Goal: Ask a question

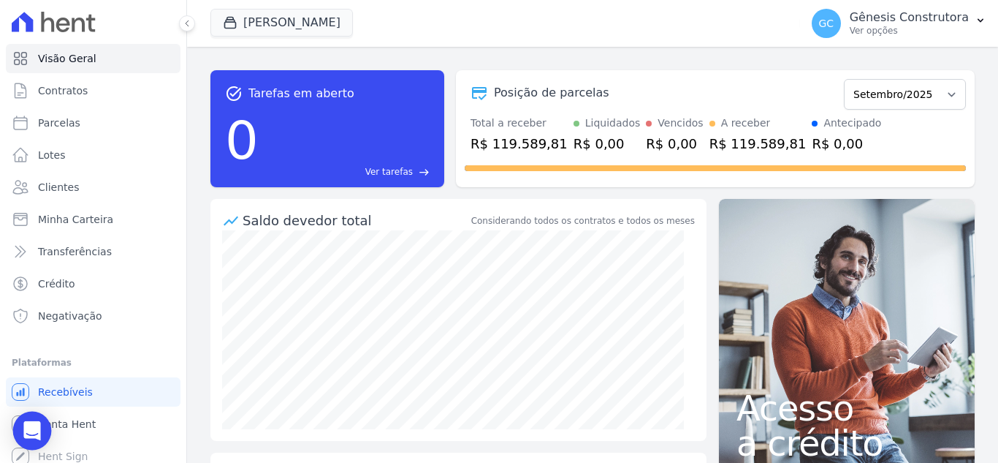
click at [36, 430] on icon "Open Intercom Messenger" at bounding box center [31, 430] width 17 height 19
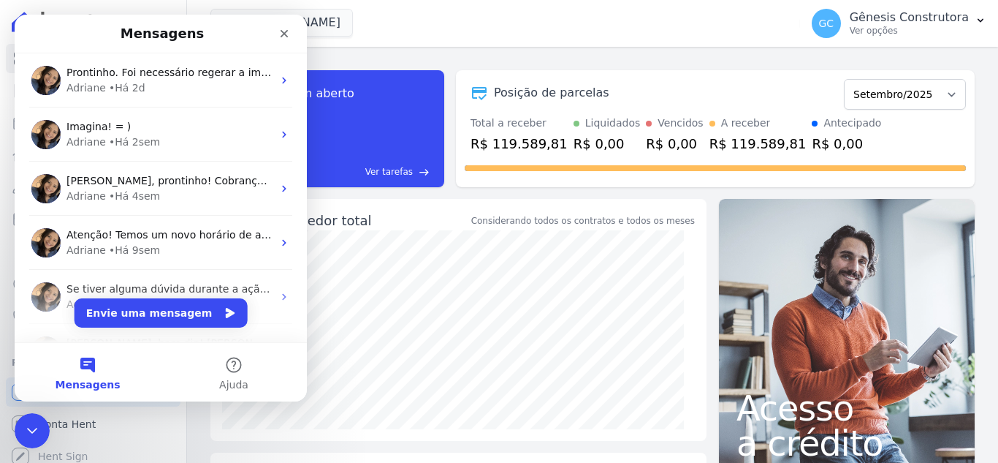
click at [35, 430] on icon "Encerramento do Messenger da Intercom" at bounding box center [32, 431] width 18 height 18
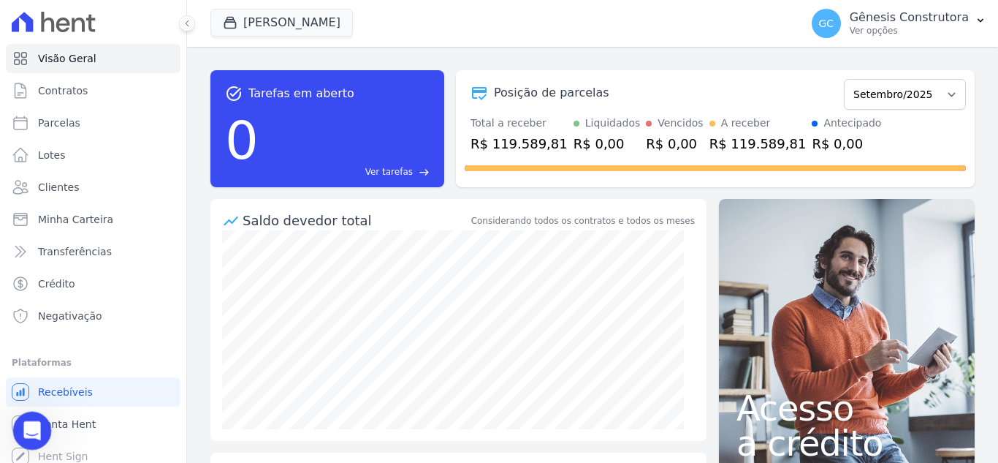
click at [32, 420] on icon "Abertura do Messenger da Intercom" at bounding box center [30, 429] width 24 height 24
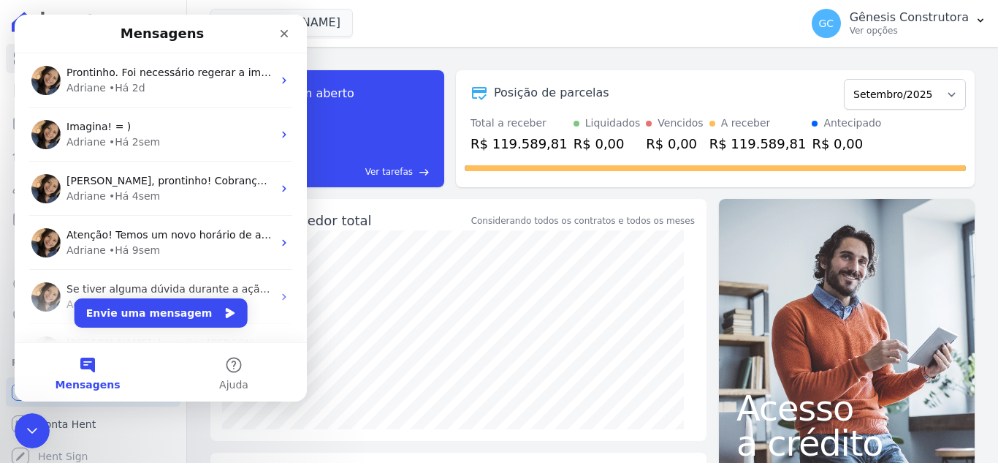
click at [161, 300] on button "Envie uma mensagem" at bounding box center [161, 312] width 173 height 29
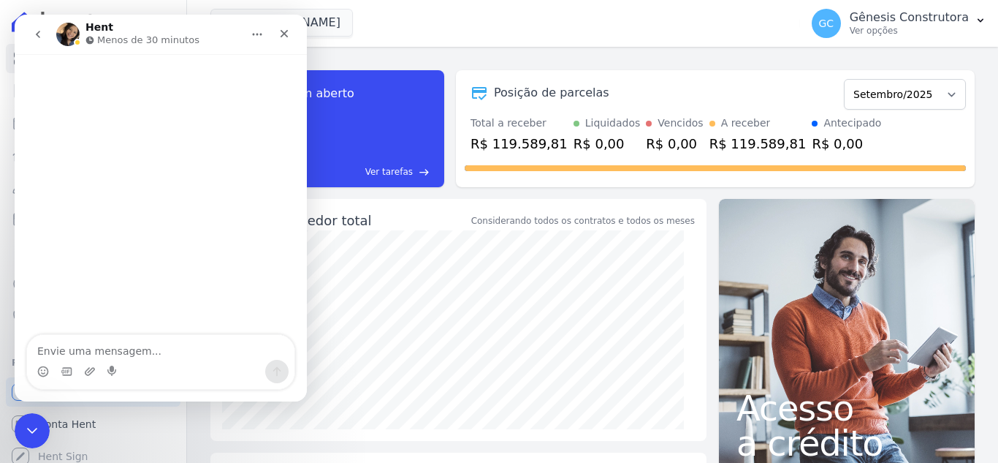
click at [134, 352] on textarea "Envie uma mensagem..." at bounding box center [160, 347] width 267 height 25
type textarea "Boa tarde!"
type textarea "pr"
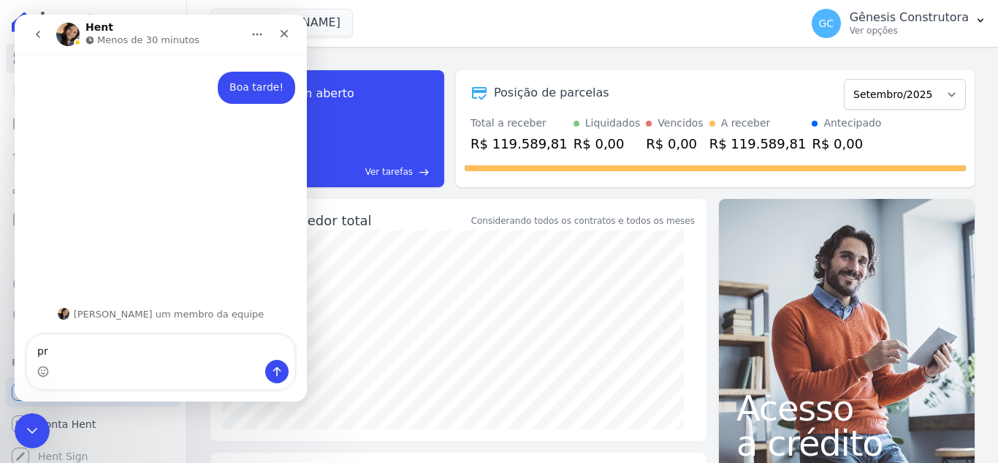
type textarea "p"
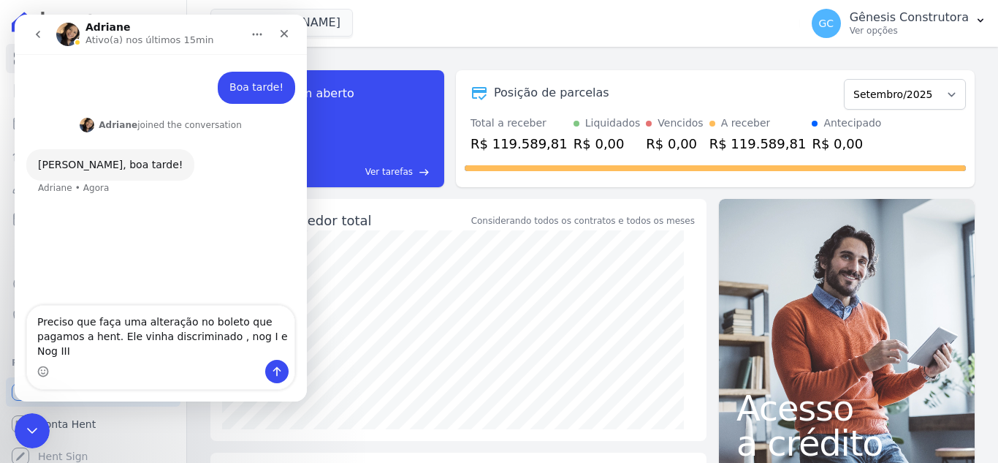
click at [182, 352] on textarea "Preciso que faça uma alteração no boleto que pagamos a hent. Ele vinha discrimi…" at bounding box center [160, 332] width 267 height 54
click at [187, 356] on textarea "Preciso que faça uma alteração no boleto que pagamos a hent. Ele vinha discrimi…" at bounding box center [160, 332] width 267 height 54
click at [252, 353] on textarea "Preciso que faça uma alteração no boleto que pagamos a hent. Ele vinha discrimi…" at bounding box center [160, 332] width 267 height 54
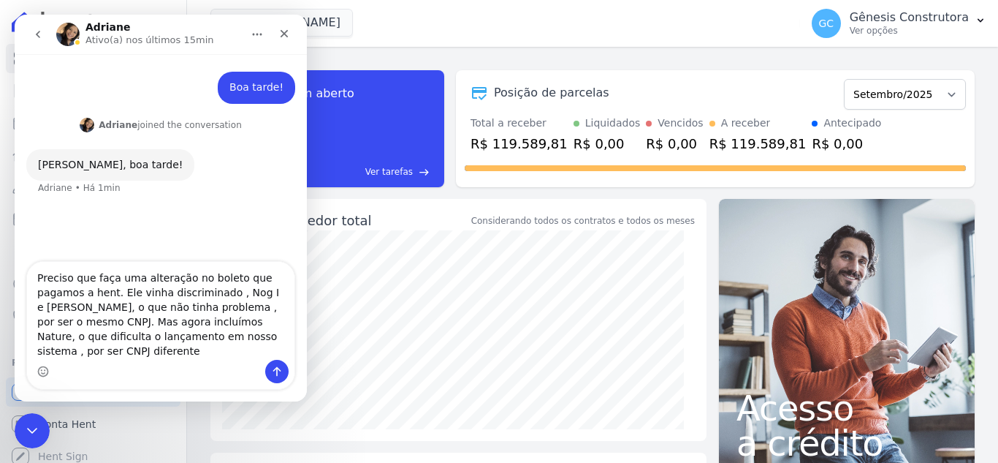
type textarea "Preciso que faça uma alteração no boleto que pagamos a hent. Ele vinha discrimi…"
click at [239, 360] on div "Messenger da Intercom" at bounding box center [160, 371] width 267 height 23
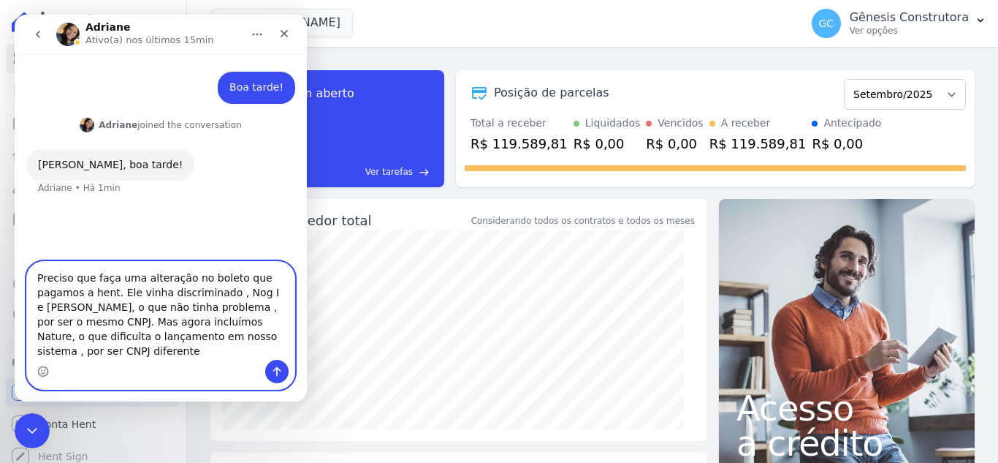
click at [241, 351] on textarea "Preciso que faça uma alteração no boleto que pagamos a hent. Ele vinha discrimi…" at bounding box center [160, 311] width 267 height 98
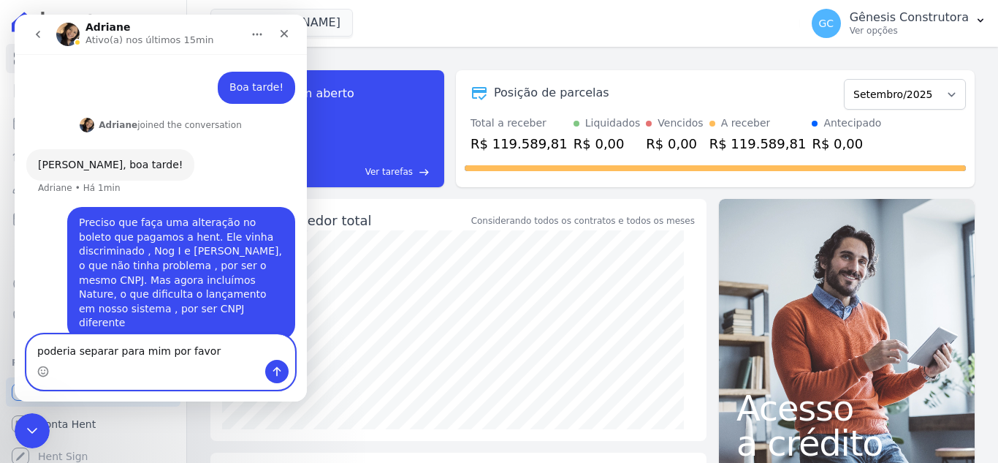
type textarea "poderia separar para mim por favor?"
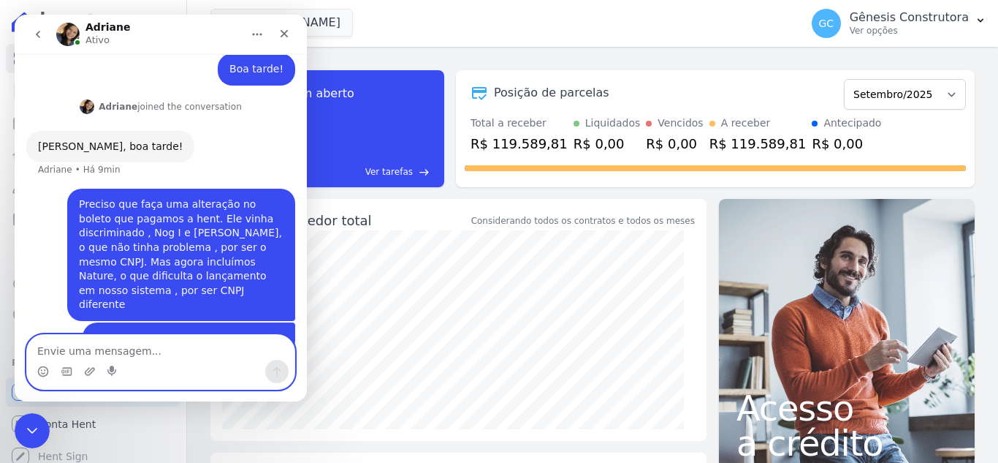
scroll to position [25, 0]
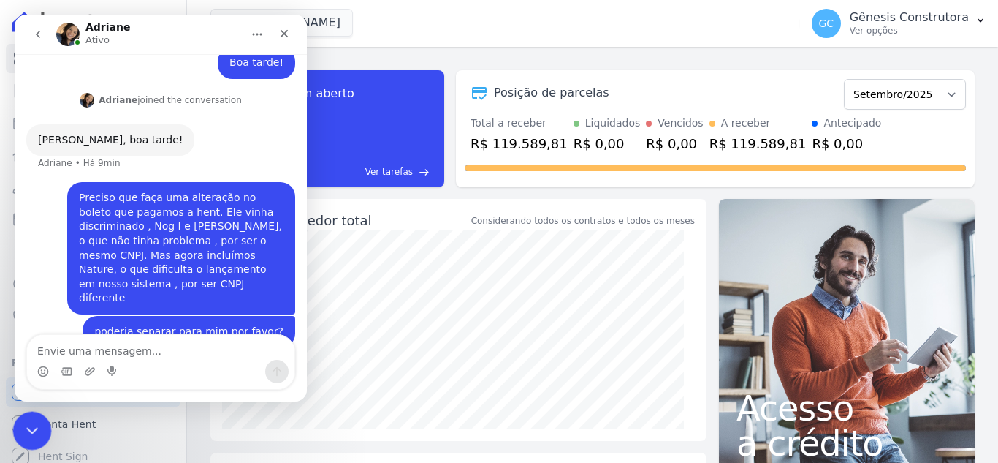
click at [43, 419] on div "Encerramento do Messenger da Intercom" at bounding box center [29, 428] width 35 height 35
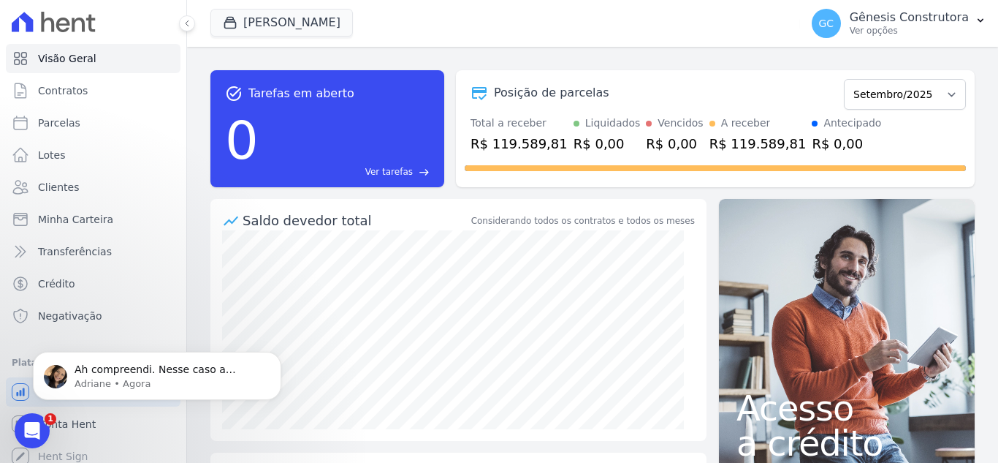
scroll to position [112, 0]
click at [36, 427] on icon "Abertura do Messenger da Intercom" at bounding box center [30, 429] width 24 height 24
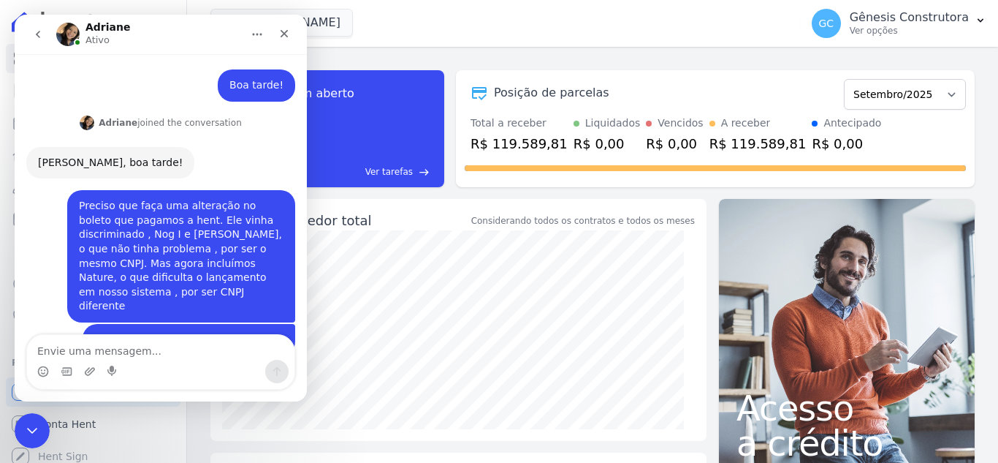
scroll to position [136, 0]
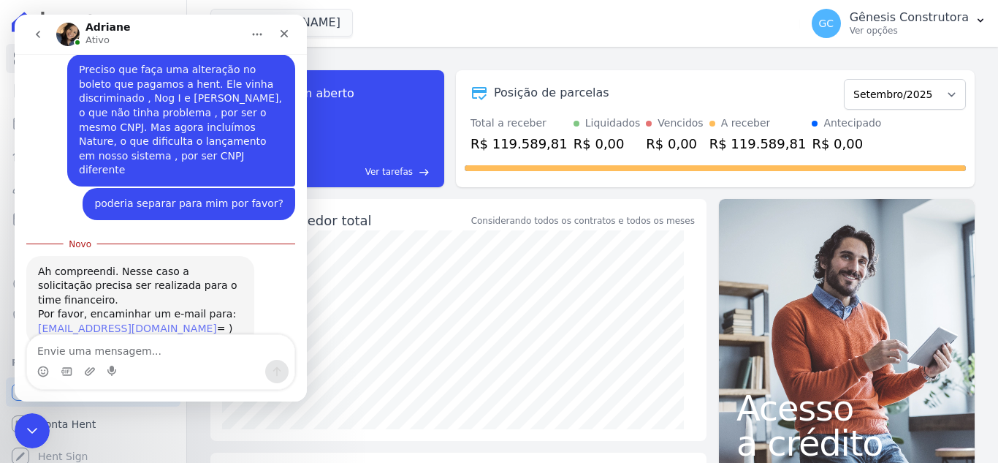
click at [80, 322] on link "[EMAIL_ADDRESS][DOMAIN_NAME]" at bounding box center [127, 328] width 179 height 12
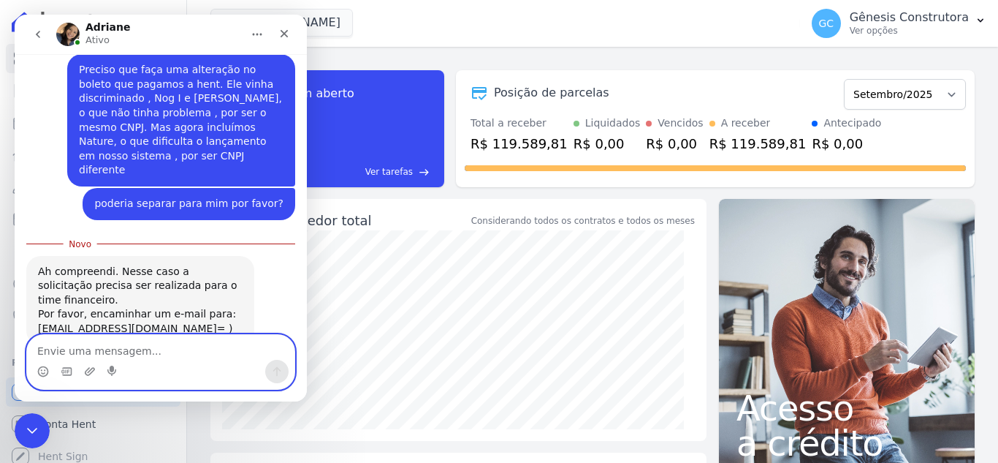
click at [167, 346] on textarea "Envie uma mensagem..." at bounding box center [160, 347] width 267 height 25
type textarea "B"
click at [45, 348] on textarea "ok! Muito obrigada!" at bounding box center [160, 347] width 267 height 25
type textarea "Ok! Muito obrigada!"
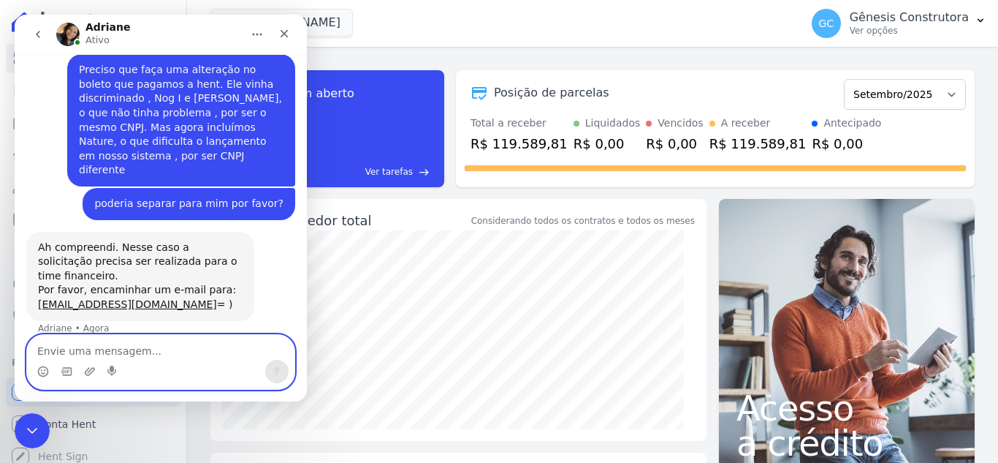
scroll to position [155, 0]
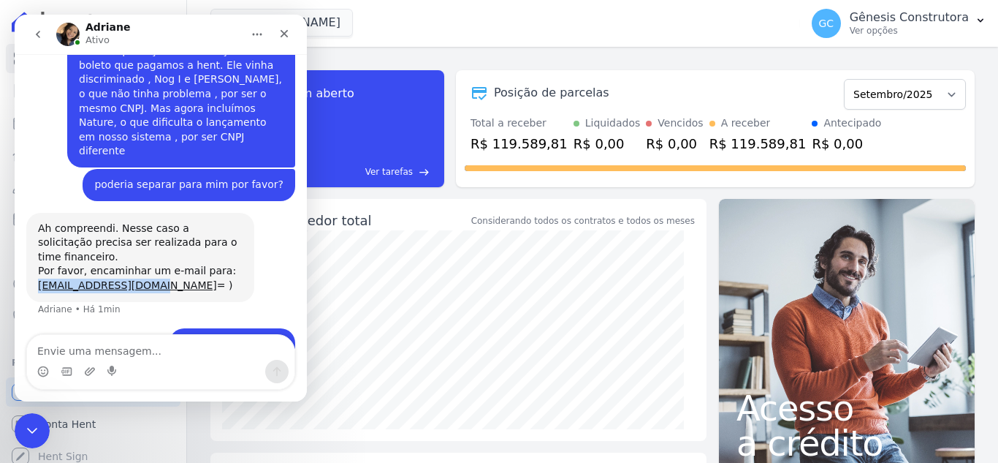
drag, startPoint x: 31, startPoint y: 244, endPoint x: 133, endPoint y: 247, distance: 101.6
click at [140, 251] on div "Ah compreendi. Nesse caso a solicitação precisa ser realizada para o time finan…" at bounding box center [140, 257] width 228 height 89
copy link "[EMAIL_ADDRESS][DOMAIN_NAME]"
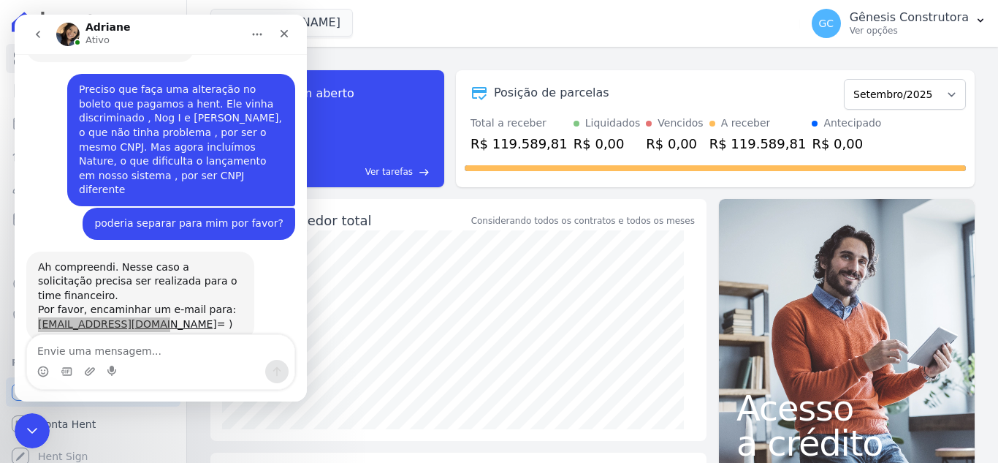
scroll to position [82, 0]
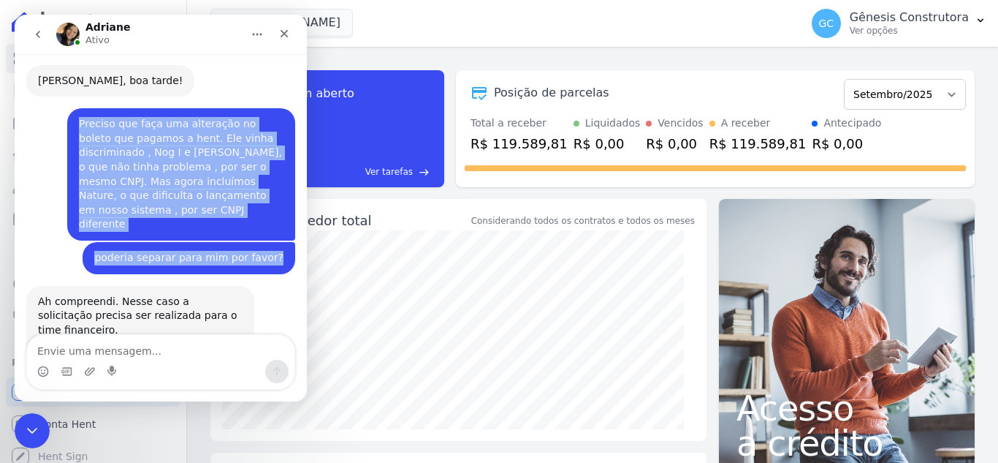
drag, startPoint x: 72, startPoint y: 121, endPoint x: 270, endPoint y: 235, distance: 227.9
click at [270, 240] on div "Boa tarde! [GEOGRAPHIC_DATA] • Há 13min [PERSON_NAME] joined the conversation 1…" at bounding box center [160, 219] width 269 height 463
copy div "Preciso que faça uma alteração no boleto que pagamos a hent. Ele vinha discrimi…"
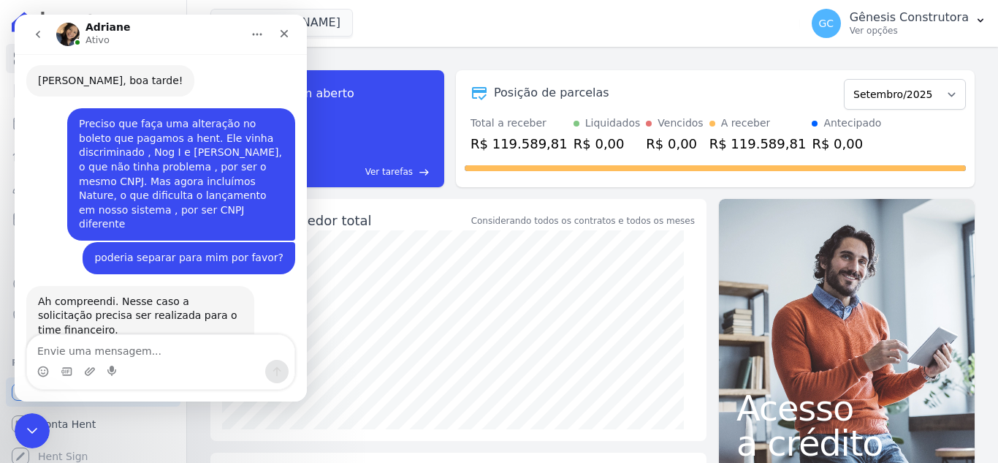
click at [158, 361] on div "Messenger da Intercom" at bounding box center [160, 371] width 267 height 23
click at [167, 126] on div "Preciso que faça uma alteração no boleto que pagamos a hent. Ele vinha discrimi…" at bounding box center [181, 174] width 205 height 115
click at [256, 36] on icon "Início" at bounding box center [257, 35] width 12 height 12
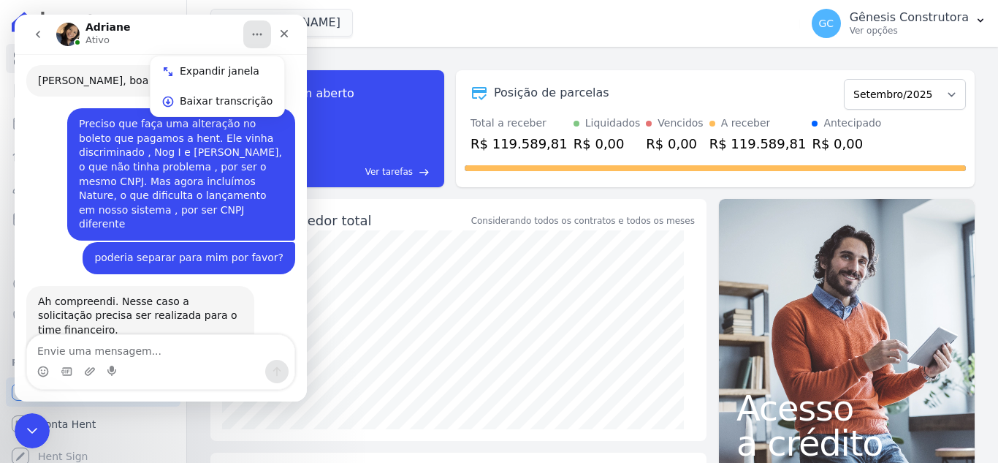
click at [251, 36] on button "Início" at bounding box center [257, 34] width 28 height 28
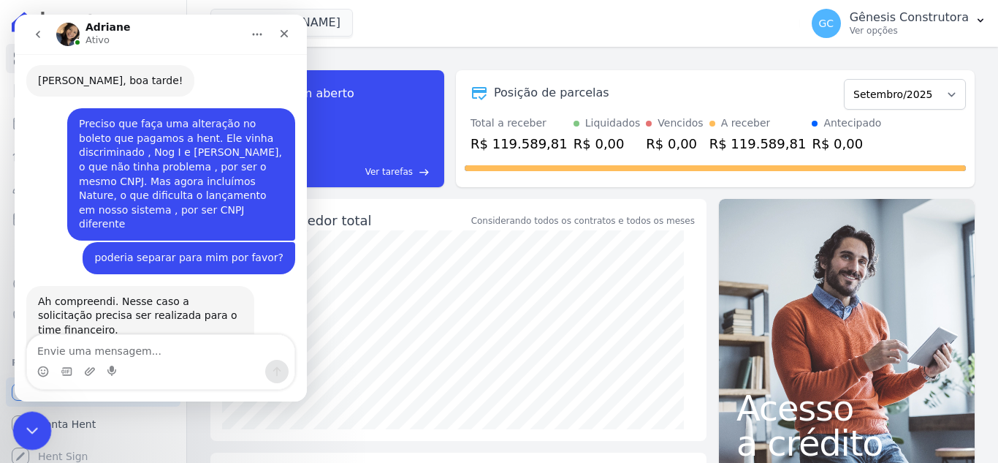
click at [29, 422] on icon "Encerramento do Messenger da Intercom" at bounding box center [30, 428] width 18 height 18
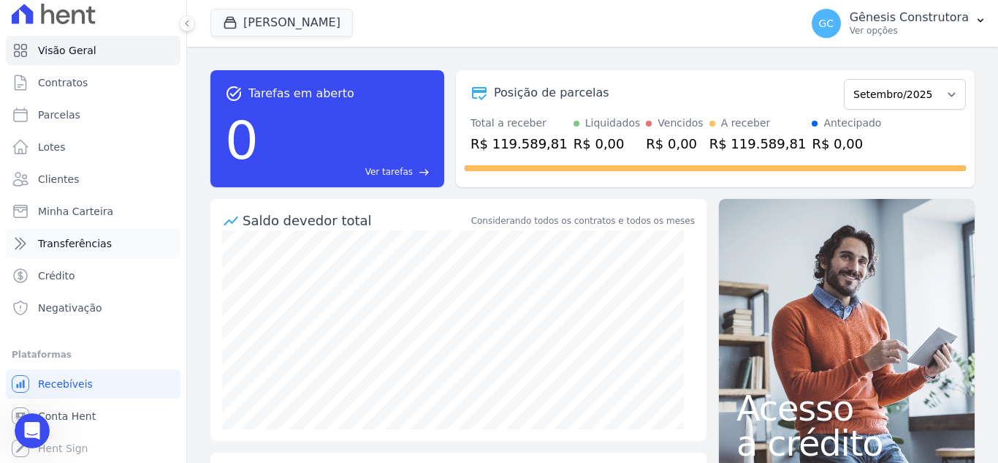
scroll to position [0, 0]
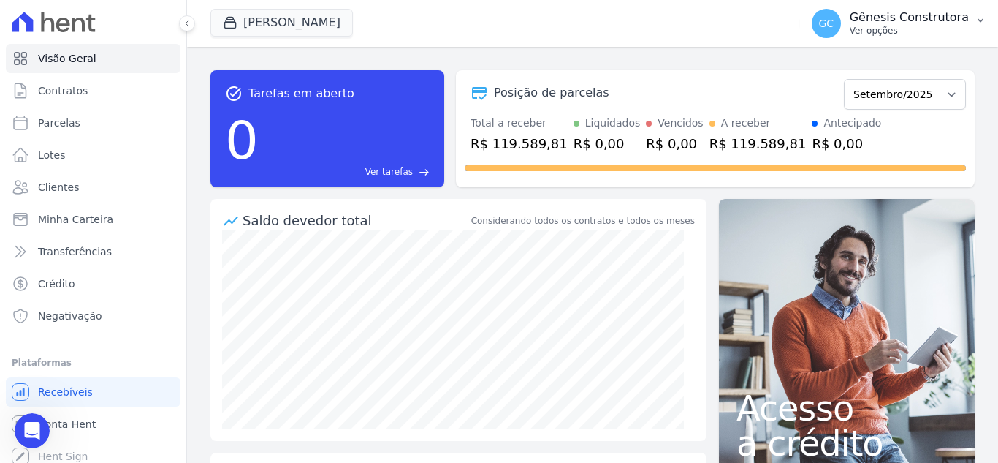
click at [829, 30] on span "GC" at bounding box center [826, 23] width 29 height 29
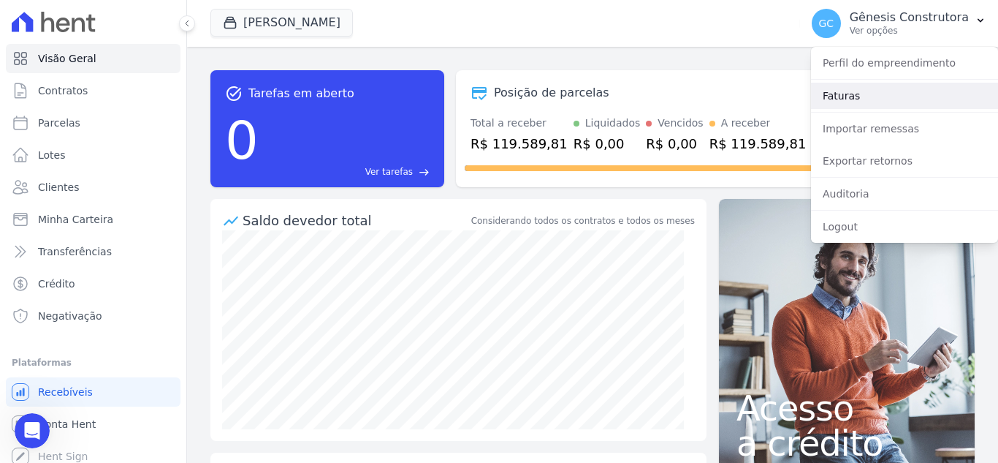
click at [845, 98] on link "Faturas" at bounding box center [904, 96] width 187 height 26
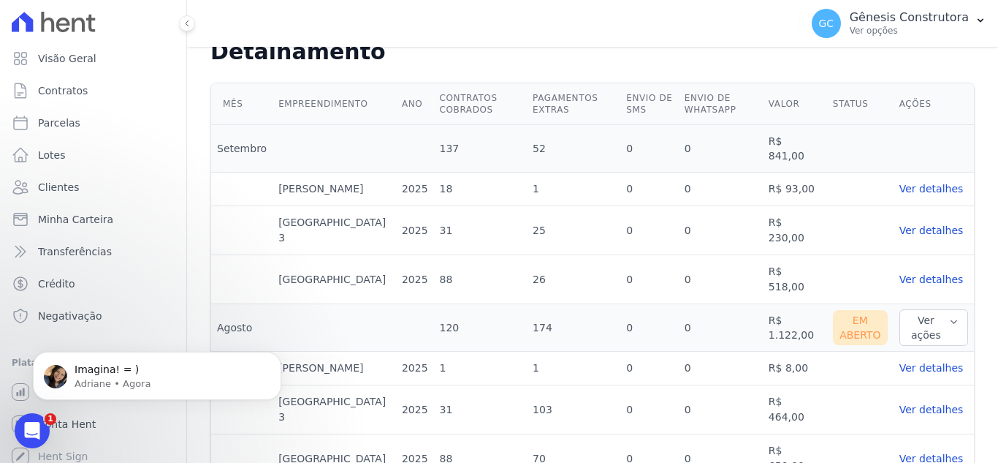
scroll to position [365, 0]
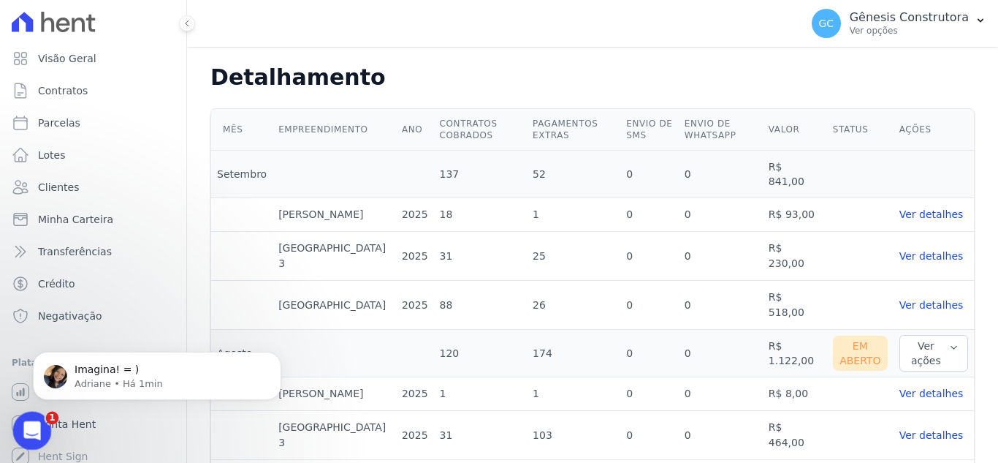
click at [38, 437] on html at bounding box center [29, 428] width 35 height 35
click at [31, 413] on div "Abertura do Messenger da Intercom" at bounding box center [30, 428] width 48 height 48
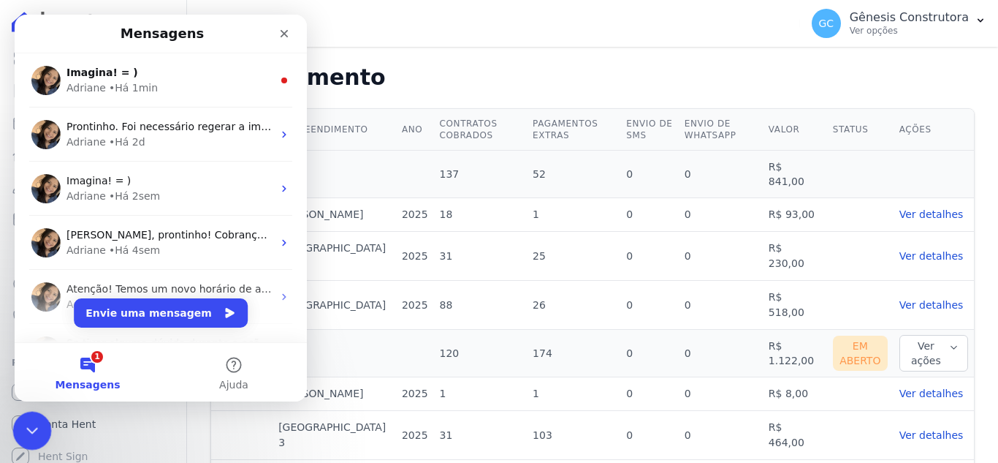
scroll to position [0, 0]
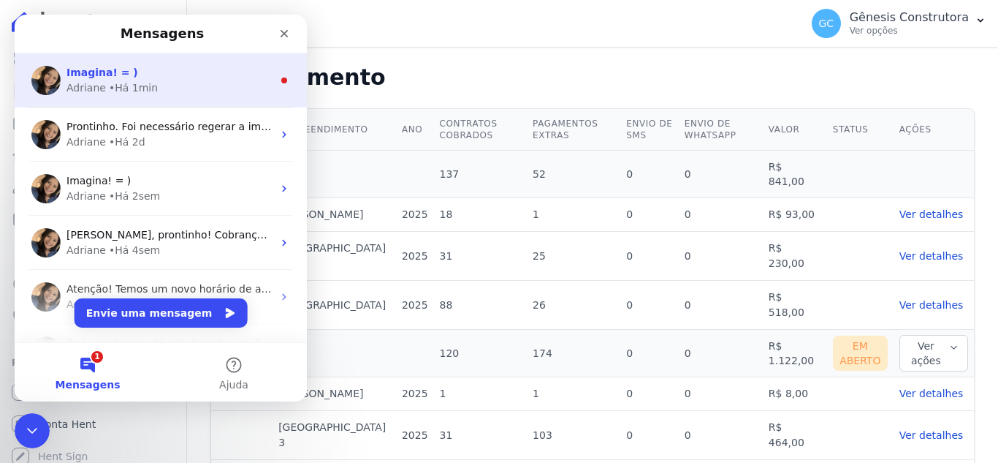
click at [189, 80] on div "Imagina! = )" at bounding box center [170, 72] width 206 height 15
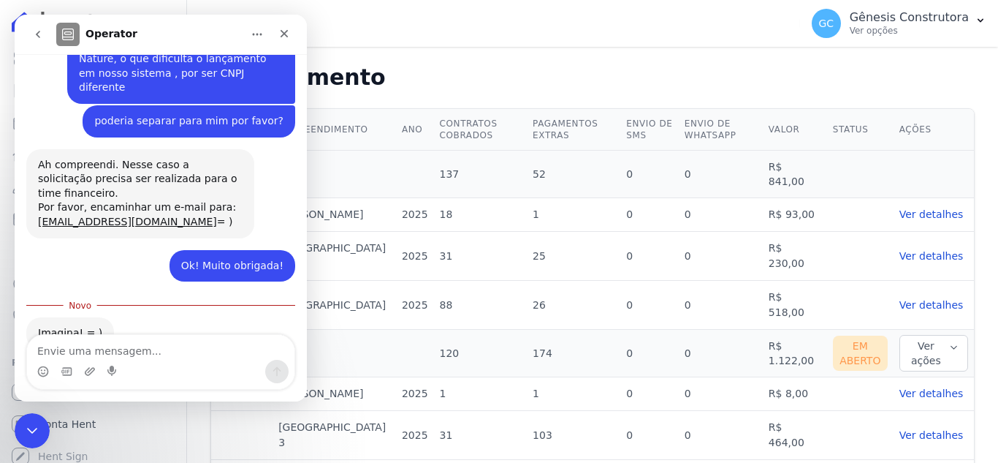
scroll to position [223, 0]
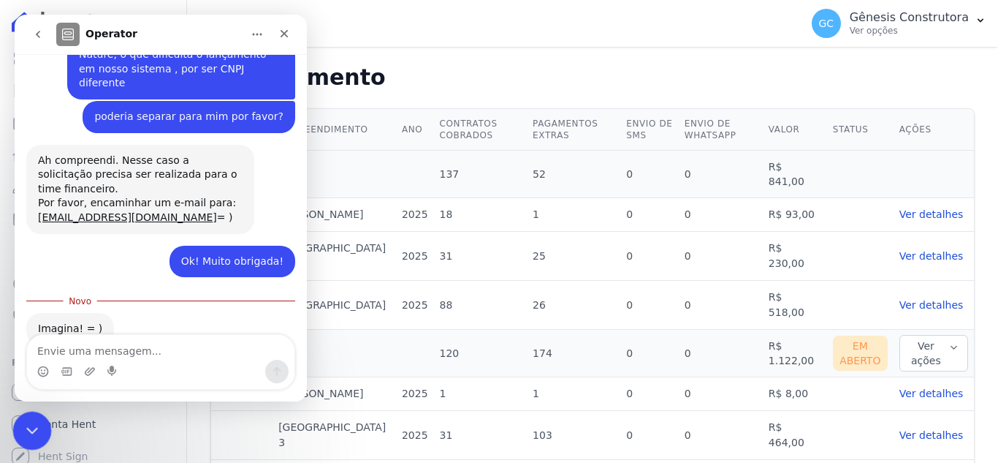
click at [33, 430] on icon "Encerramento do Messenger da Intercom" at bounding box center [30, 428] width 18 height 18
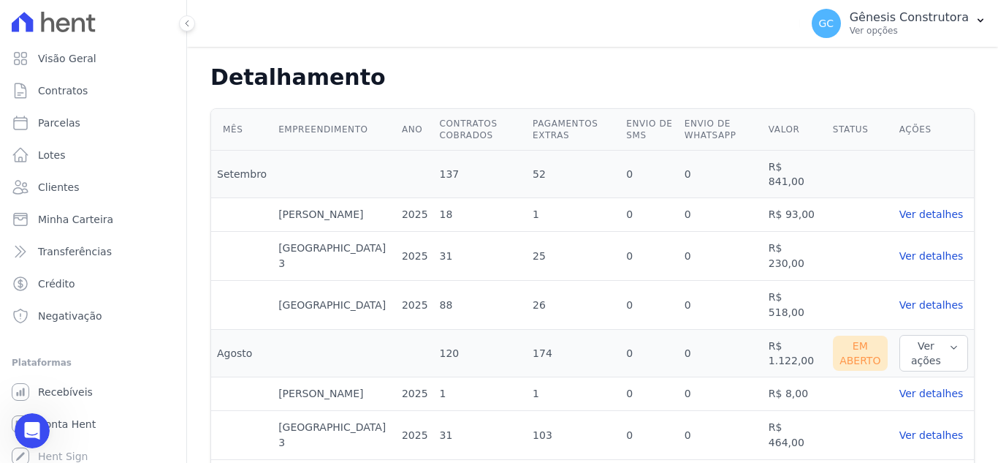
scroll to position [199, 0]
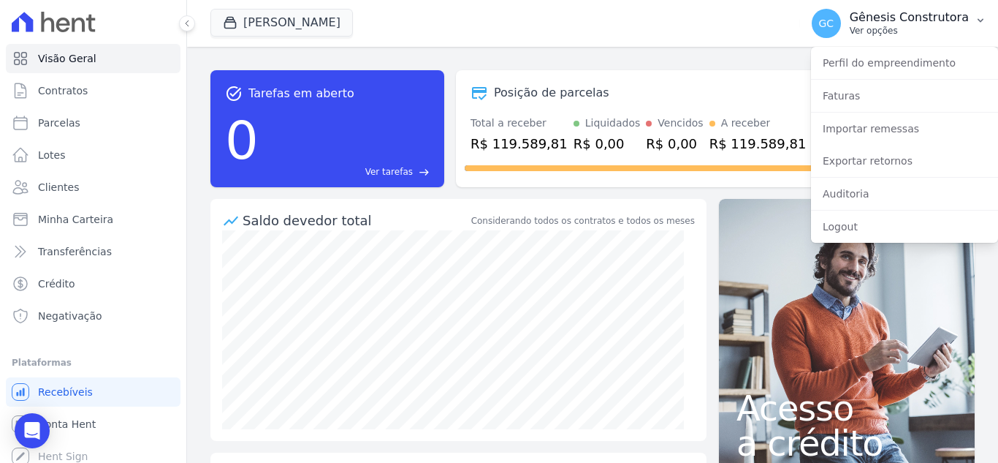
click at [924, 24] on p "Gênesis Construtora" at bounding box center [909, 17] width 119 height 15
